Goal: Task Accomplishment & Management: Use online tool/utility

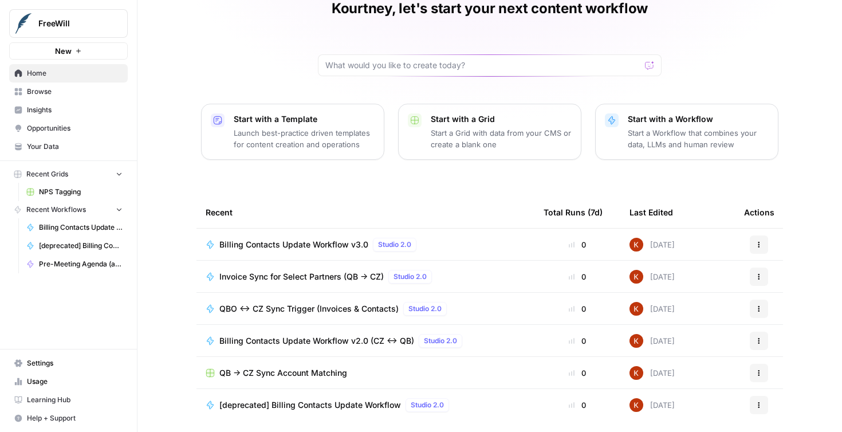
scroll to position [95, 0]
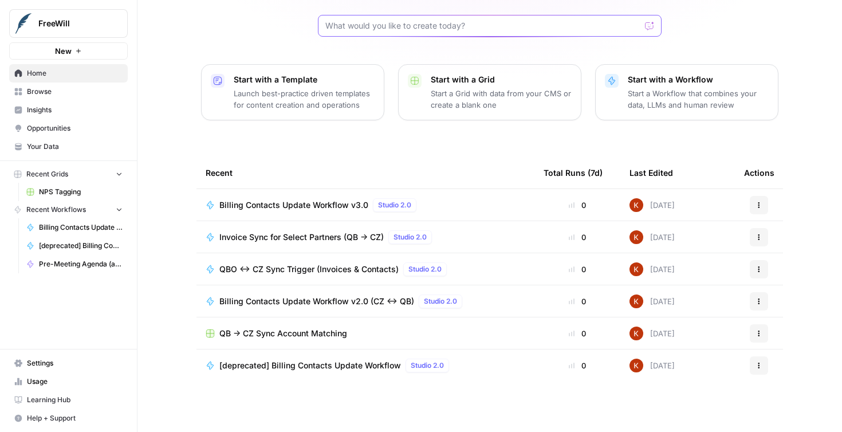
click at [422, 22] on input "text" at bounding box center [482, 25] width 315 height 11
click at [42, 93] on span "Browse" at bounding box center [75, 92] width 96 height 10
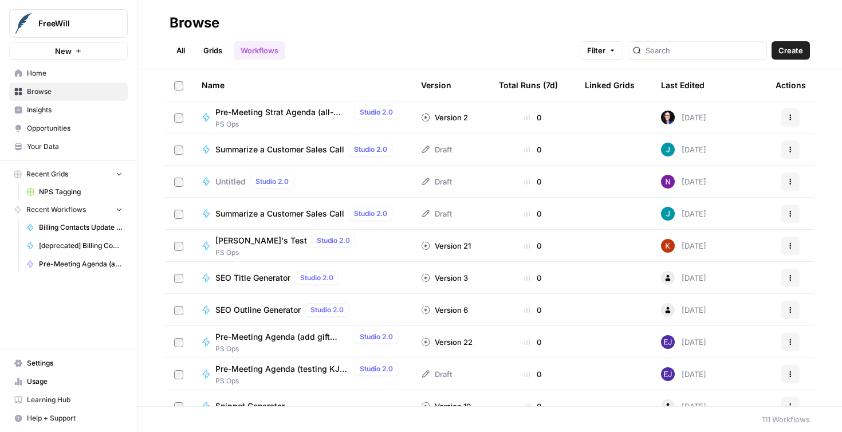
click at [683, 56] on div at bounding box center [697, 50] width 139 height 18
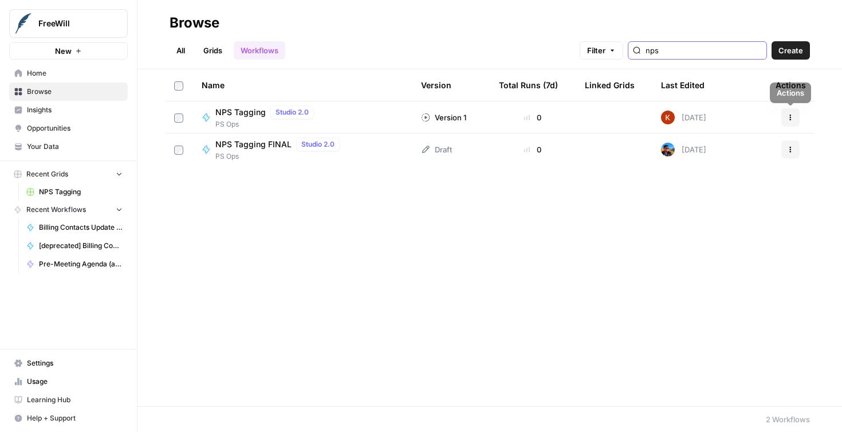
type input "nps"
click at [793, 150] on icon "button" at bounding box center [790, 149] width 7 height 7
click at [266, 147] on span "NPS Tagging FINAL" at bounding box center [253, 144] width 76 height 11
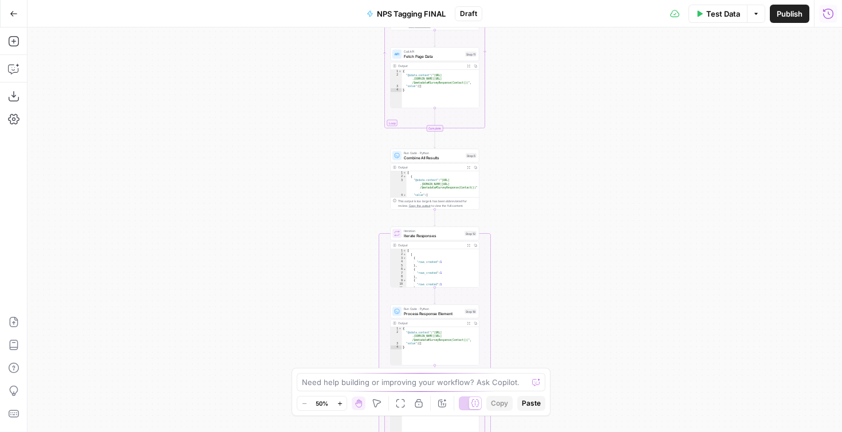
click at [831, 11] on icon "button" at bounding box center [828, 13] width 11 height 11
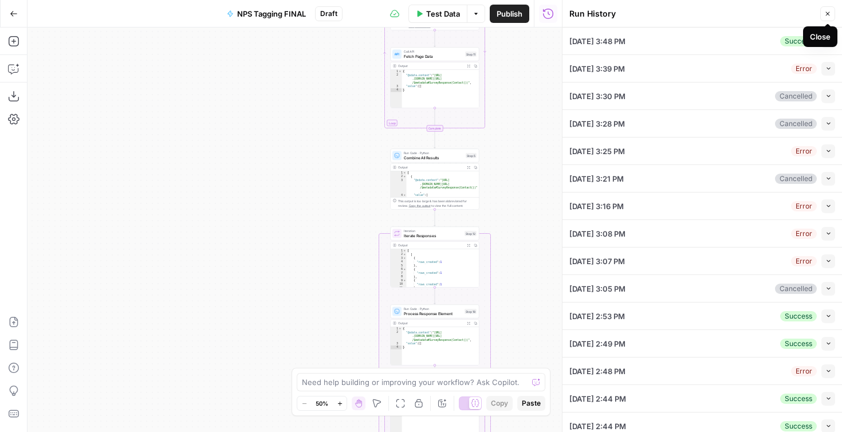
click at [830, 11] on icon "button" at bounding box center [828, 13] width 7 height 7
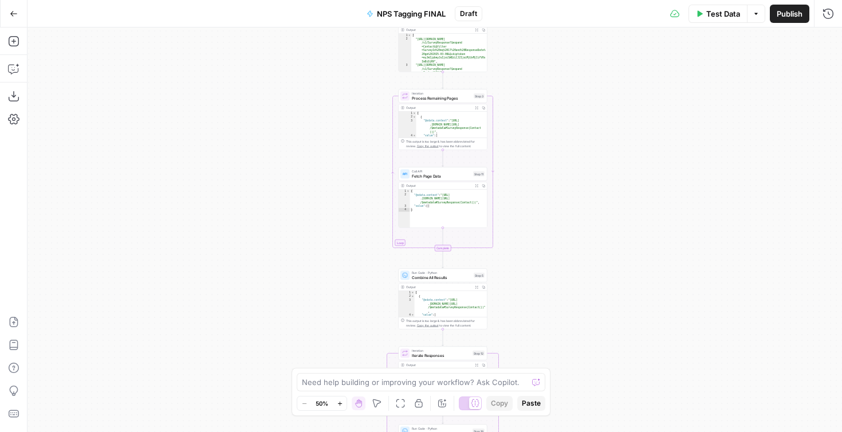
drag, startPoint x: 512, startPoint y: 240, endPoint x: 523, endPoint y: 52, distance: 188.2
click at [523, 52] on div "Workflow Input Settings Inputs Call API Initial API Call Step 1 Output Expand O…" at bounding box center [435, 230] width 815 height 405
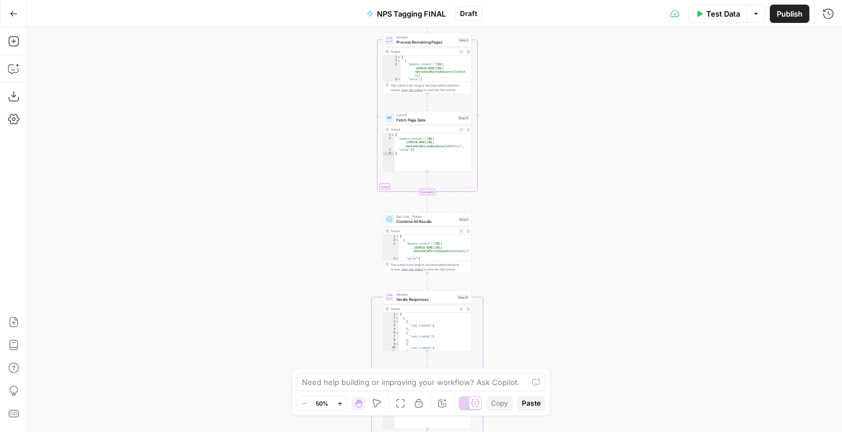
drag, startPoint x: 522, startPoint y: 119, endPoint x: 507, endPoint y: 63, distance: 58.2
click at [507, 63] on div "Workflow Input Settings Inputs Call API Initial API Call Step 1 Output Expand O…" at bounding box center [435, 230] width 815 height 405
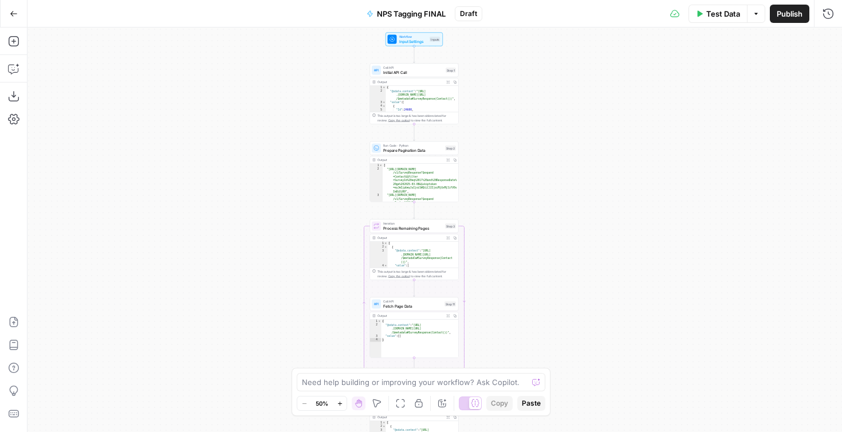
click at [416, 148] on span "Prepare Pagination Data" at bounding box center [413, 150] width 60 height 6
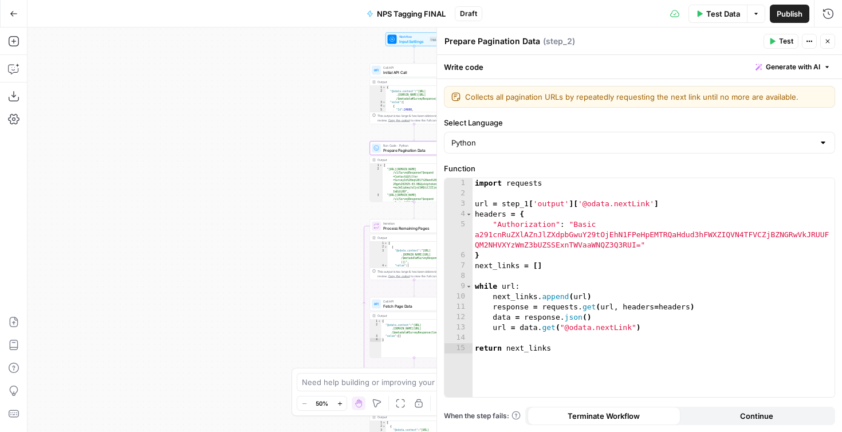
click at [402, 70] on span "Initial API Call" at bounding box center [413, 72] width 60 height 6
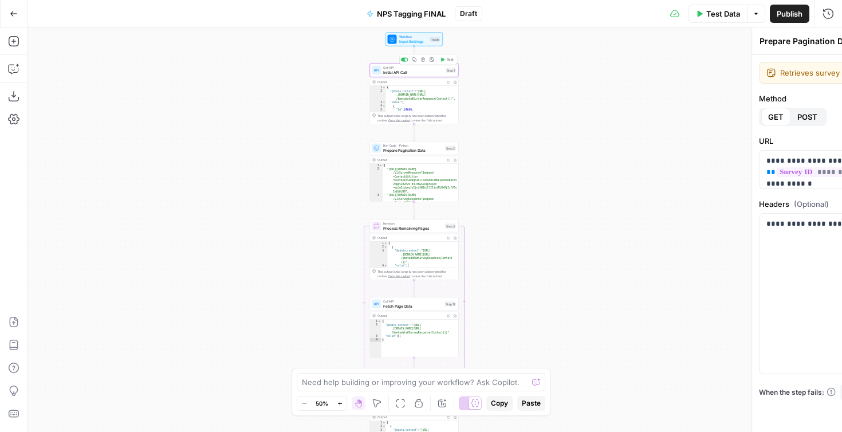
type textarea "Initial API Call"
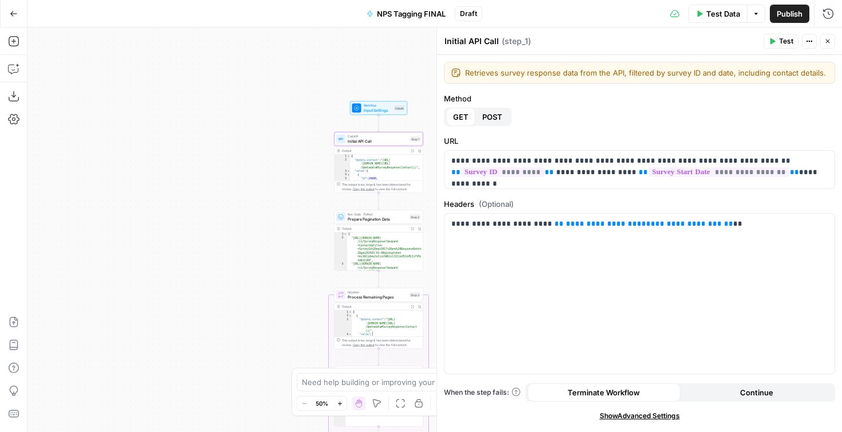
drag, startPoint x: 319, startPoint y: 132, endPoint x: 276, endPoint y: 197, distance: 77.4
click at [276, 197] on div "Workflow Input Settings Inputs Call API Initial API Call Step 1 Output Expand O…" at bounding box center [435, 230] width 815 height 405
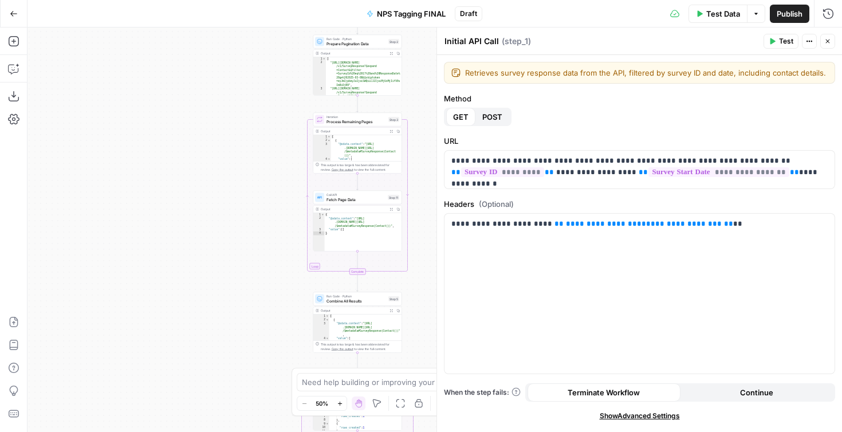
drag, startPoint x: 273, startPoint y: 268, endPoint x: 258, endPoint y: 97, distance: 171.9
click at [258, 97] on div "Workflow Input Settings Inputs Call API Initial API Call Step 1 Output Expand O…" at bounding box center [435, 230] width 815 height 405
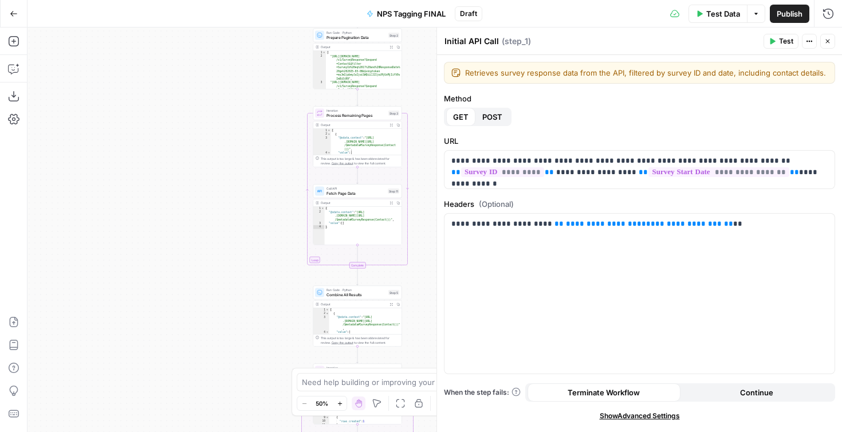
drag, startPoint x: 254, startPoint y: 242, endPoint x: 254, endPoint y: 109, distance: 133.5
click at [254, 109] on div "Workflow Input Settings Inputs Call API Initial API Call Step 1 Output Expand O…" at bounding box center [435, 230] width 815 height 405
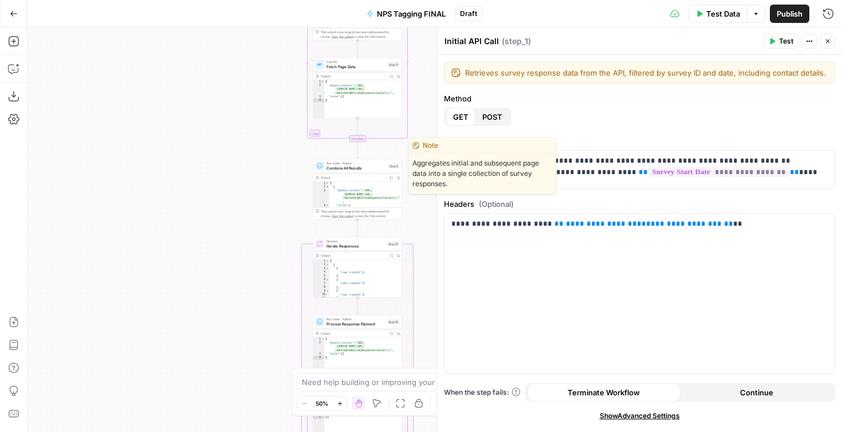
click at [329, 170] on span "Combine All Results" at bounding box center [357, 168] width 60 height 6
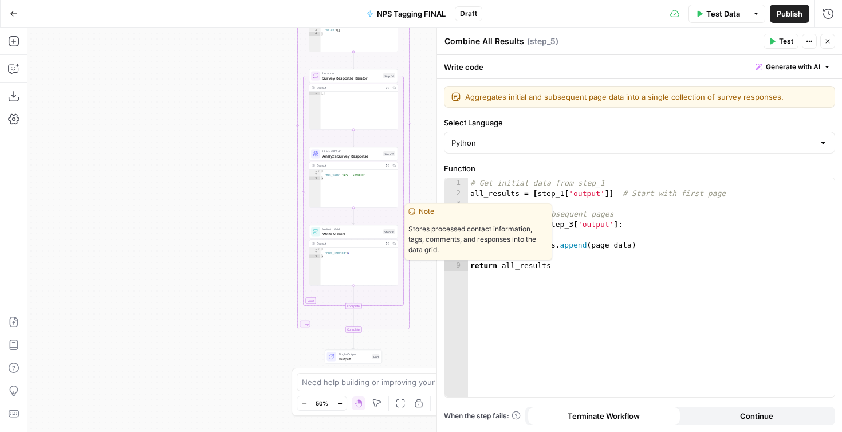
click at [331, 233] on span "Write to Grid" at bounding box center [352, 234] width 58 height 6
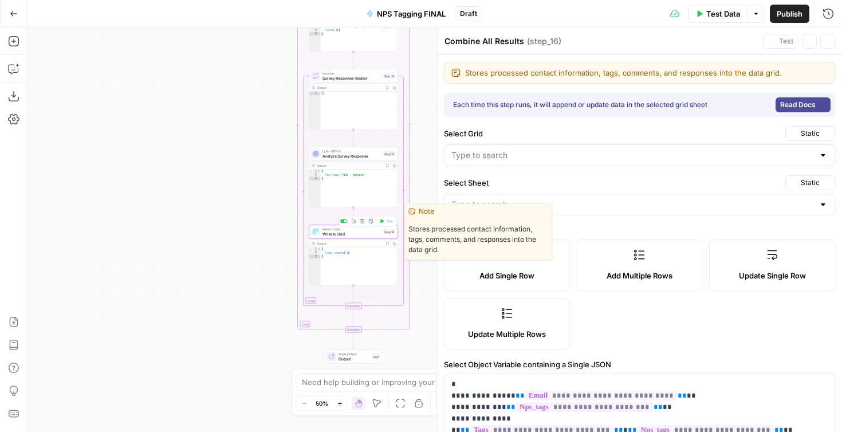
type textarea "Write to Grid"
type input "Blank"
type input "NPS Tagging"
type input "customer_id"
type input "nps_tags"
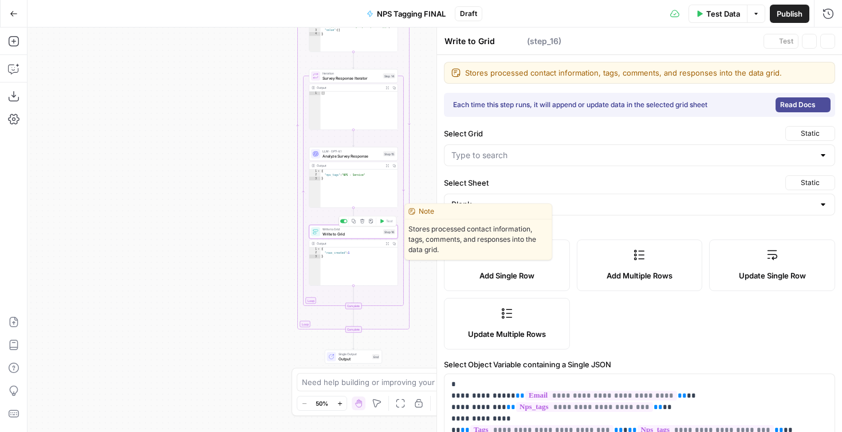
type input "followup_response"
type input "comment"
type input "contact_tags"
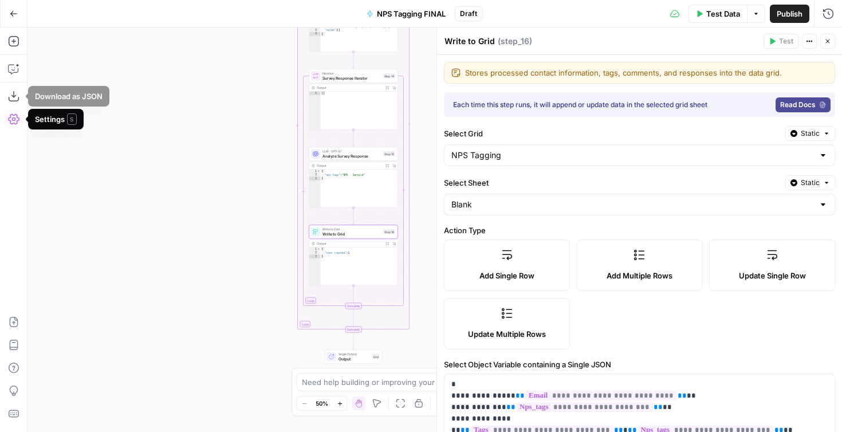
click at [11, 121] on icon "button" at bounding box center [13, 118] width 11 height 11
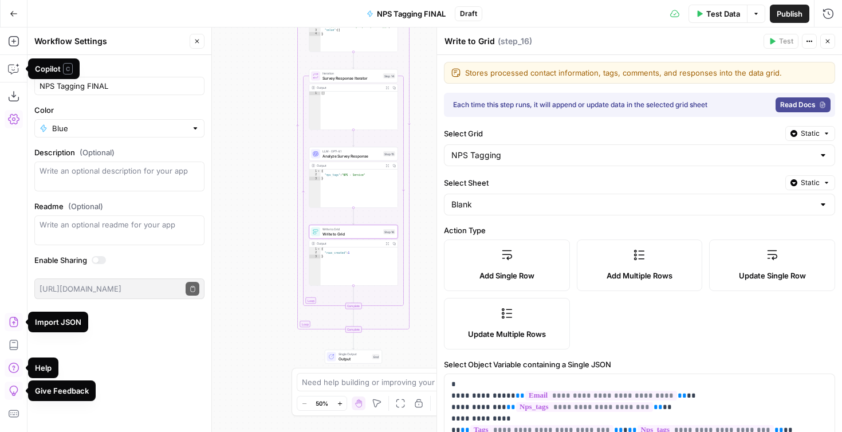
click at [9, 11] on button "Go Back" at bounding box center [13, 13] width 21 height 21
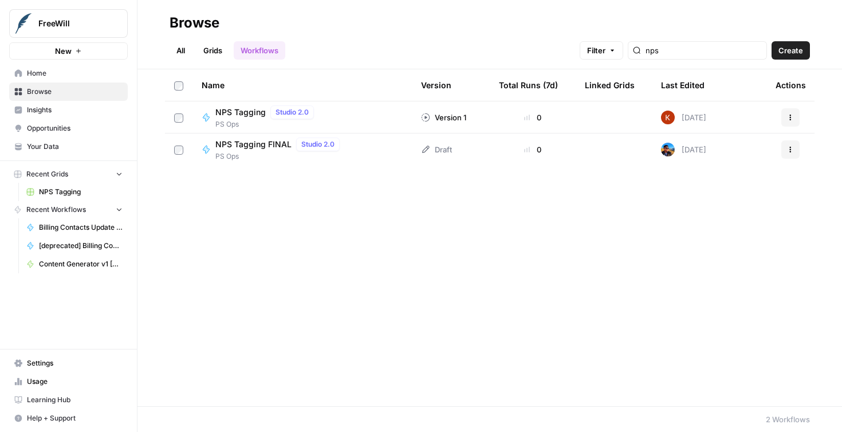
click at [52, 195] on span "NPS Tagging" at bounding box center [81, 192] width 84 height 10
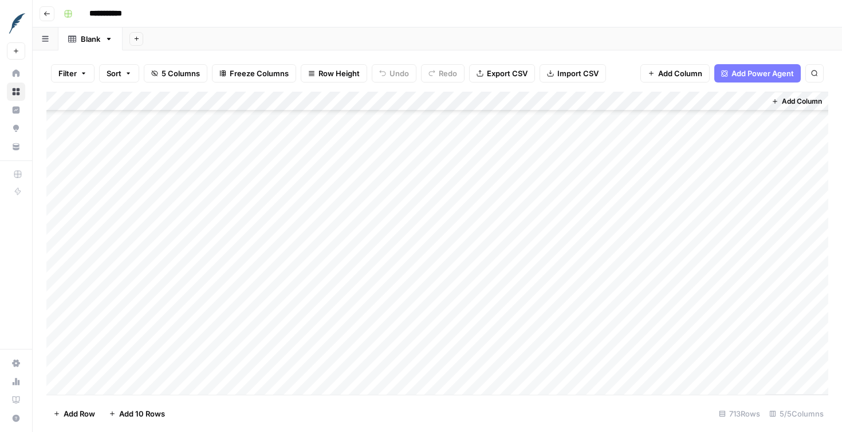
scroll to position [2414, 0]
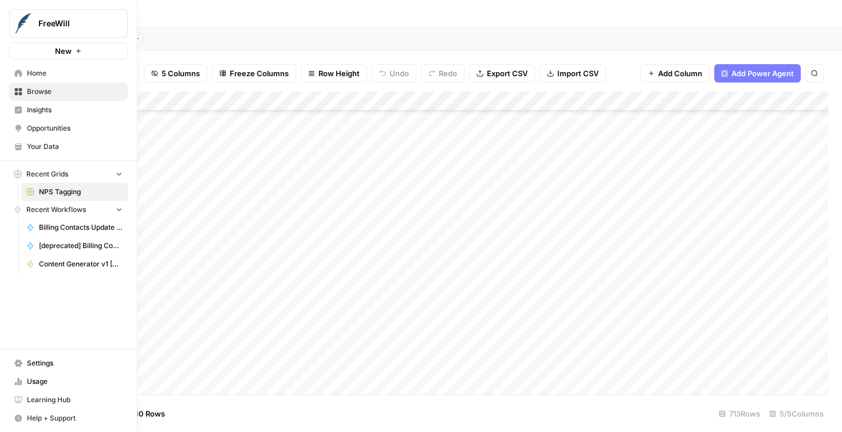
click at [33, 92] on span "Browse" at bounding box center [75, 92] width 96 height 10
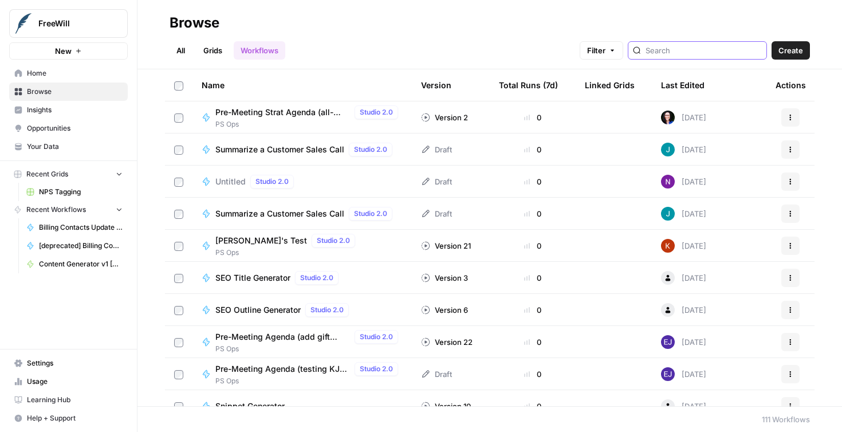
click at [682, 46] on input "search" at bounding box center [704, 50] width 116 height 11
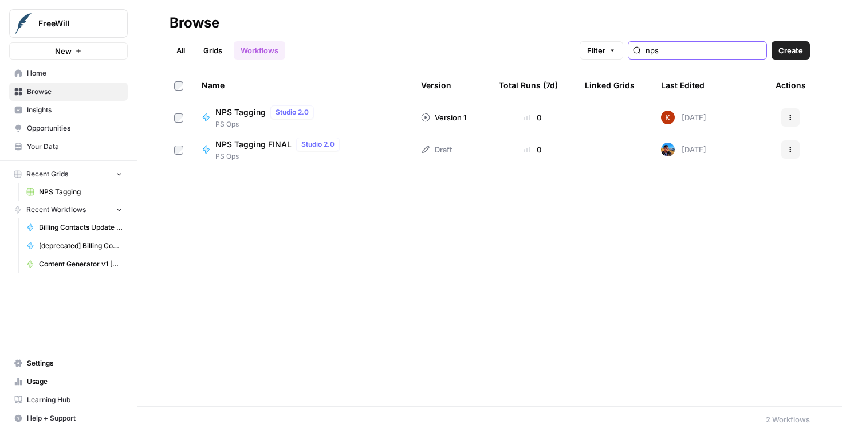
type input "nps"
click at [254, 144] on span "NPS Tagging FINAL" at bounding box center [253, 144] width 76 height 11
